Goal: Information Seeking & Learning: Check status

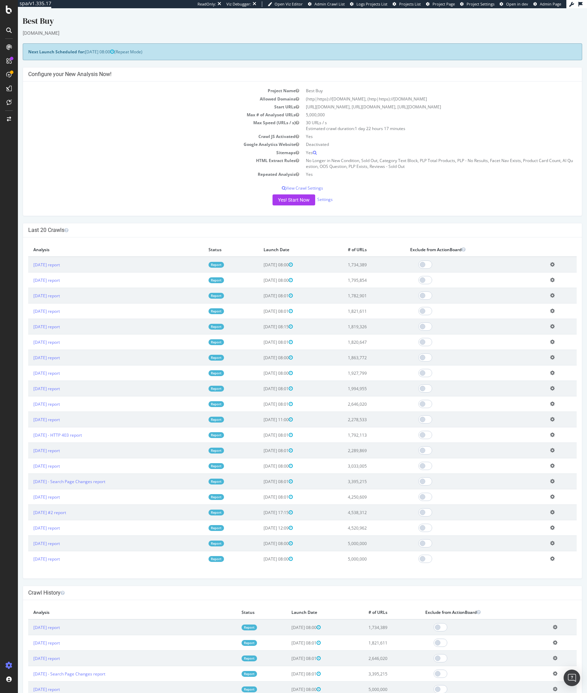
click at [155, 182] on div "Project Name Best Buy Allowed Domains (http|https)://www.bestbuy.com, (http|htt…" at bounding box center [302, 149] width 559 height 134
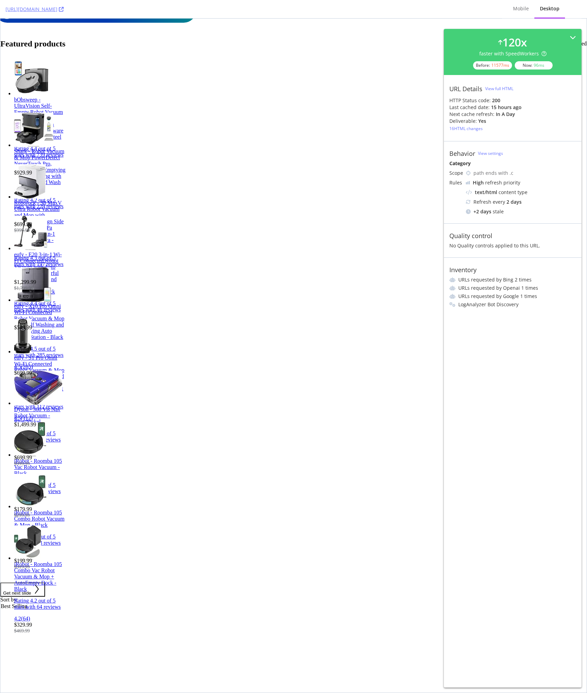
scroll to position [303, 0]
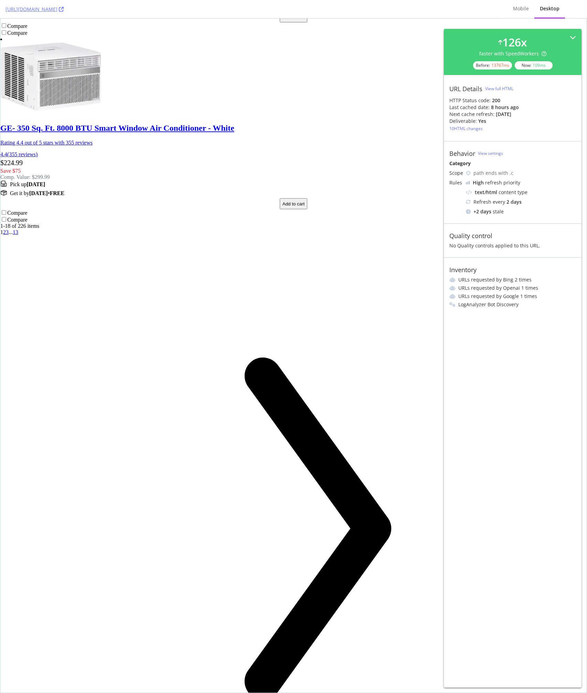
scroll to position [5472, 0]
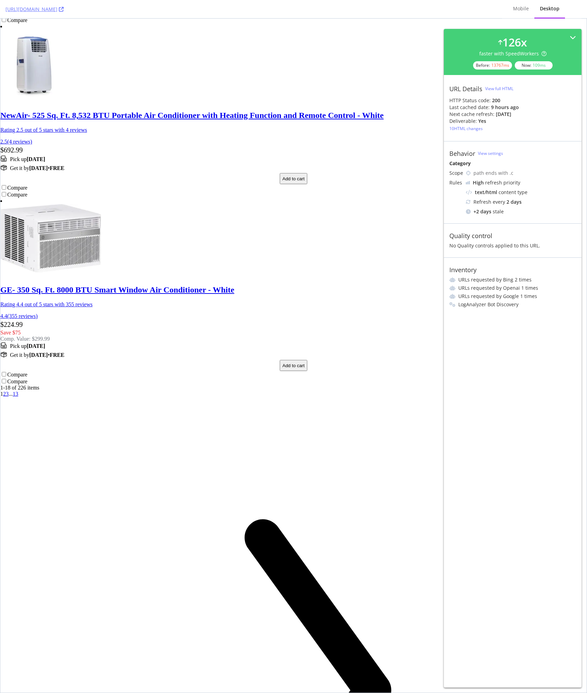
click at [273, 307] on div "Skip To Results Best Buy / Appliances / Heating, Cooling & Air Quality / Air Co…" at bounding box center [293, 634] width 587 height 11703
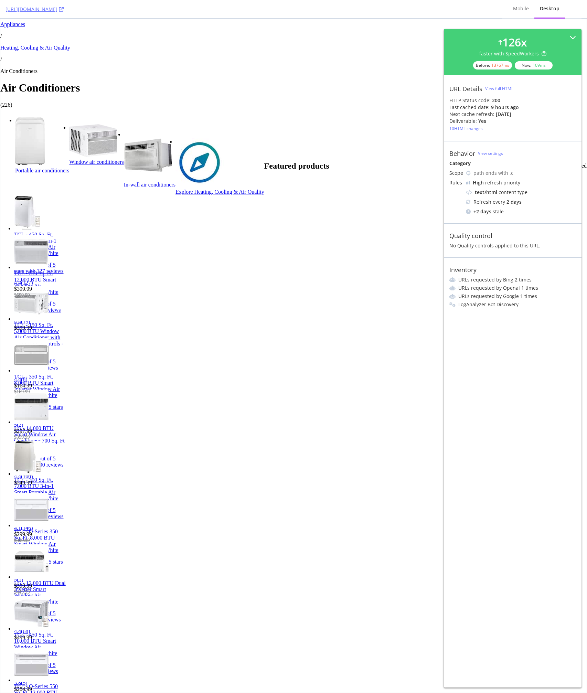
scroll to position [0, 0]
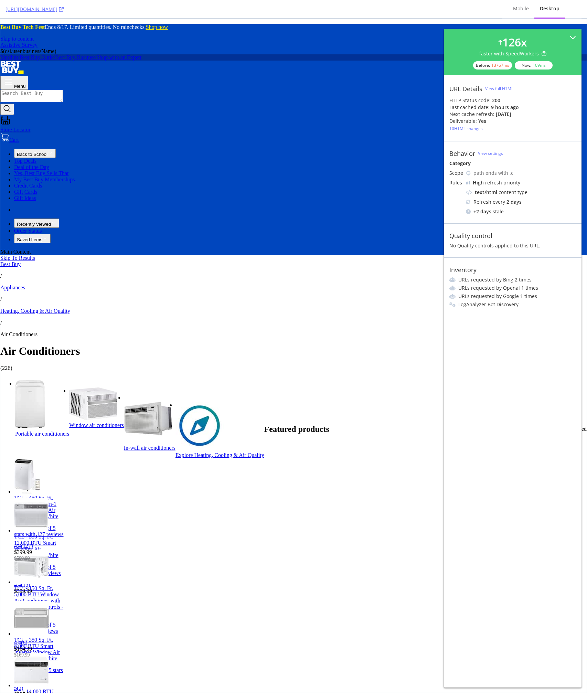
click at [396, 380] on ul "Portable air conditioners Window air conditioners In-wall air conditioners Expl…" at bounding box center [299, 394] width 596 height 29
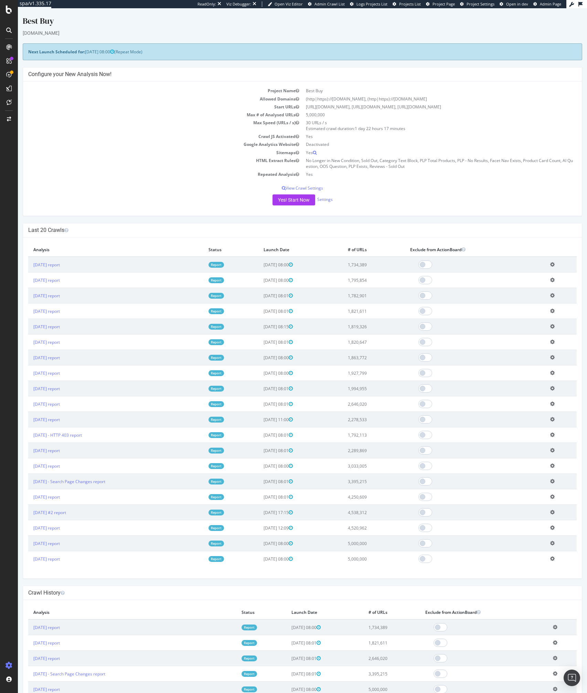
click at [438, 222] on div "Best Buy www.bestbuy.com × × Next Launch Scheduled for: 2025-08-12 08:00 (Repea…" at bounding box center [302, 517] width 569 height 1004
click at [133, 113] on td "Max # of Analysed URLs" at bounding box center [165, 115] width 274 height 8
